Goal: Find specific page/section: Find specific page/section

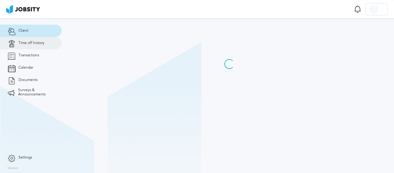
click at [42, 46] on link "Time off history" at bounding box center [30, 43] width 61 height 12
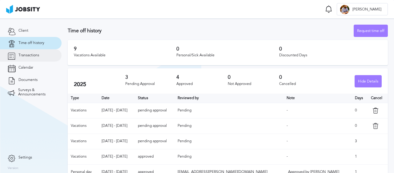
click at [32, 52] on link "Transactions" at bounding box center [30, 55] width 61 height 12
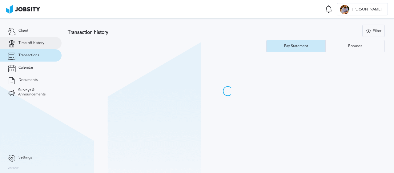
click at [39, 42] on span "Time off history" at bounding box center [31, 43] width 26 height 4
